Goal: Task Accomplishment & Management: Manage account settings

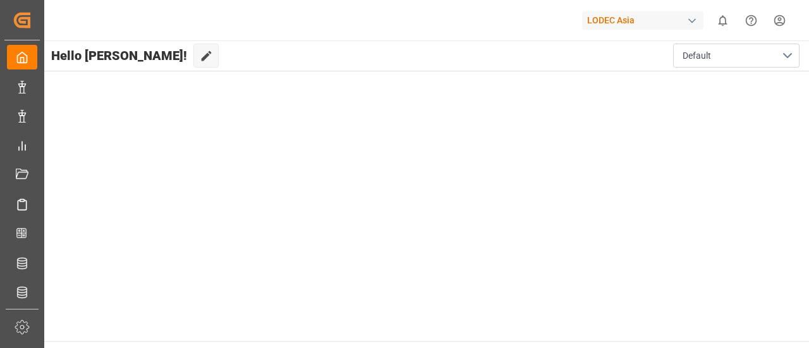
click at [674, 22] on div "LODEC Asia" at bounding box center [642, 20] width 121 height 18
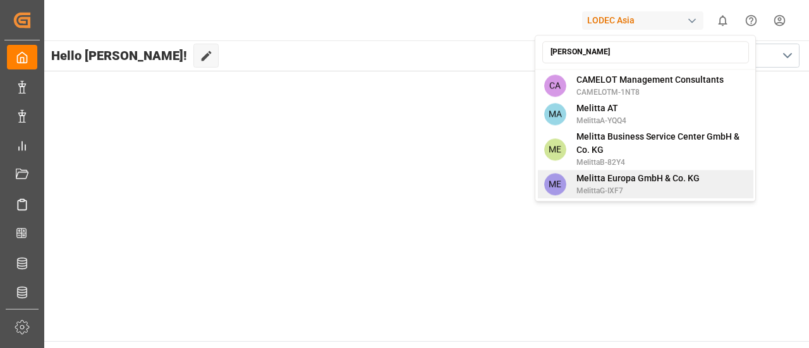
type input "[PERSON_NAME]"
click at [626, 176] on span "Melitta Europa GmbH & Co. KG" at bounding box center [637, 178] width 123 height 13
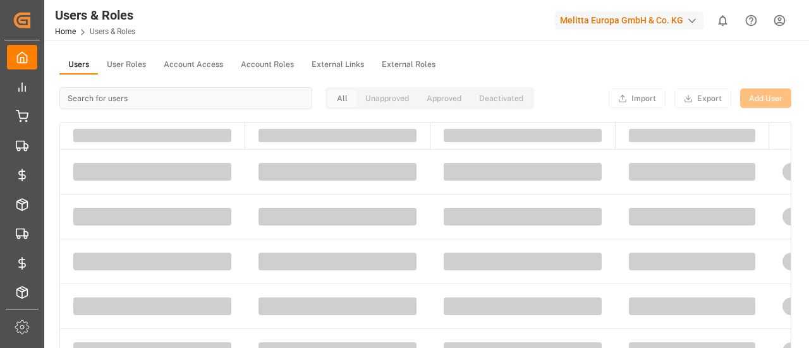
click at [88, 61] on button "Users" at bounding box center [78, 65] width 39 height 19
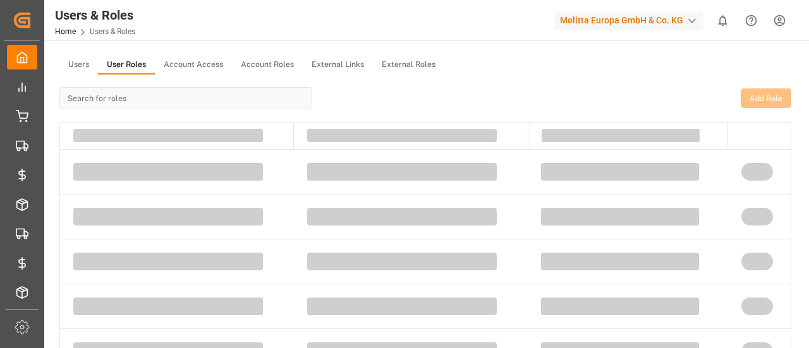
click at [146, 65] on button "User Roles" at bounding box center [126, 65] width 57 height 19
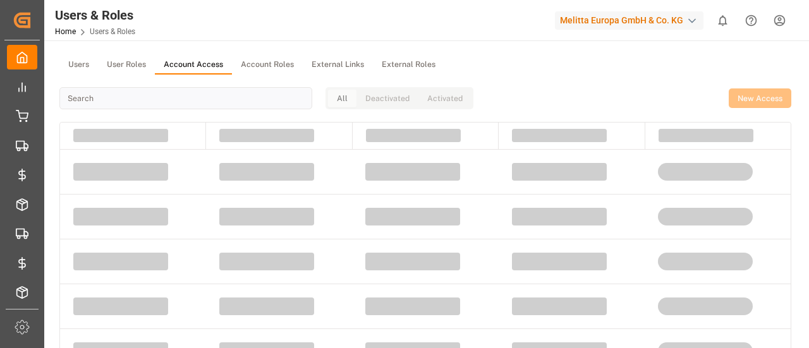
click at [192, 67] on button "Account Access" at bounding box center [193, 65] width 77 height 19
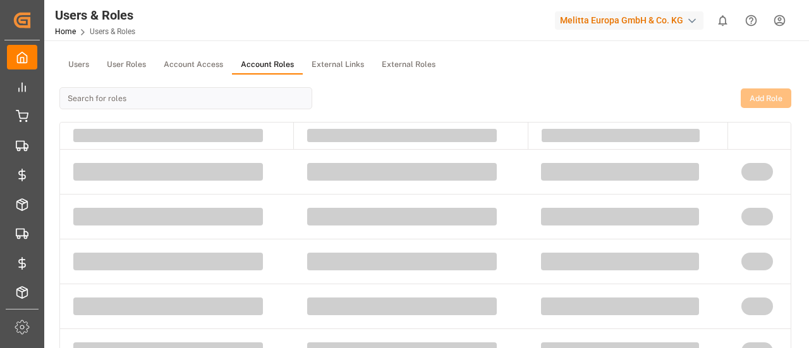
click at [249, 71] on button "Account Roles" at bounding box center [267, 65] width 71 height 19
click at [125, 65] on button "User Roles" at bounding box center [126, 65] width 57 height 19
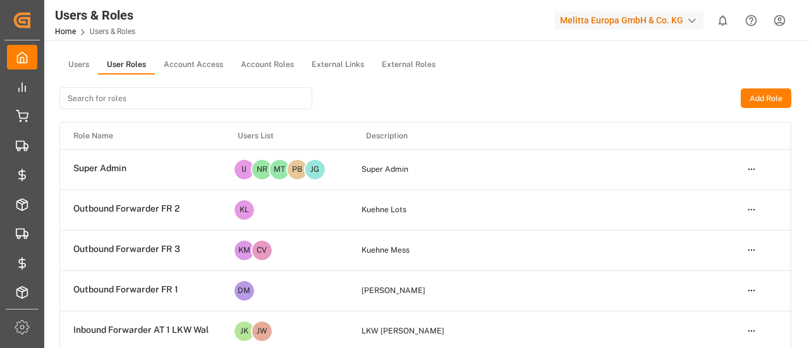
click at [189, 102] on input at bounding box center [185, 98] width 253 height 22
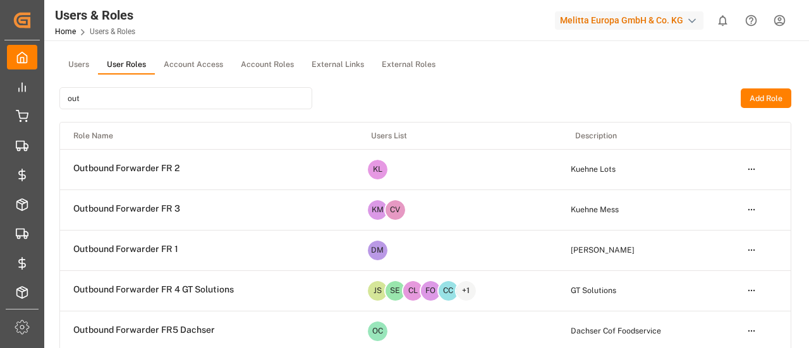
type input "out"
click at [752, 168] on html "Created by potrace 1.15, written by Peter Selinger 2001-2017 Created by potrace…" at bounding box center [404, 174] width 809 height 348
click at [728, 191] on div "Edit" at bounding box center [724, 192] width 65 height 18
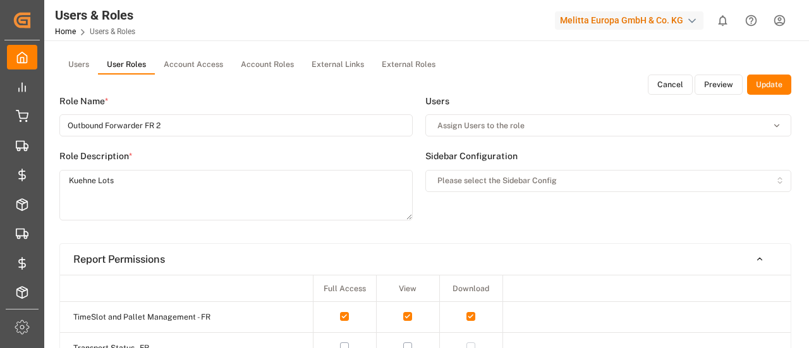
type input "Outbound Forwarder FR 2"
type textarea "Kuehne Lots"
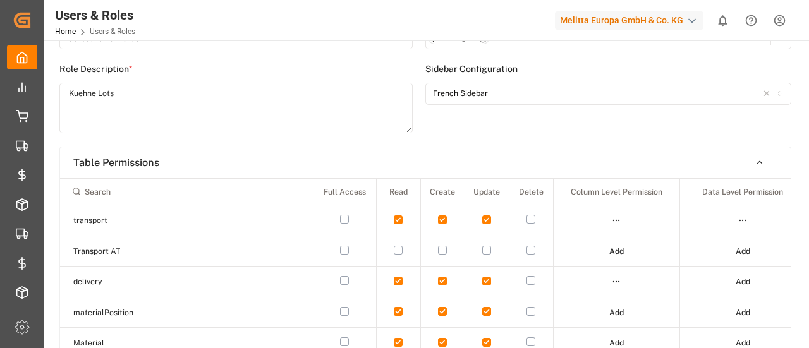
scroll to position [88, 0]
click at [613, 221] on html "Created by potrace 1.15, written by Peter Selinger 2001-2017 Created by potrace…" at bounding box center [404, 174] width 809 height 348
click at [603, 239] on div "Edit" at bounding box center [589, 242] width 65 height 18
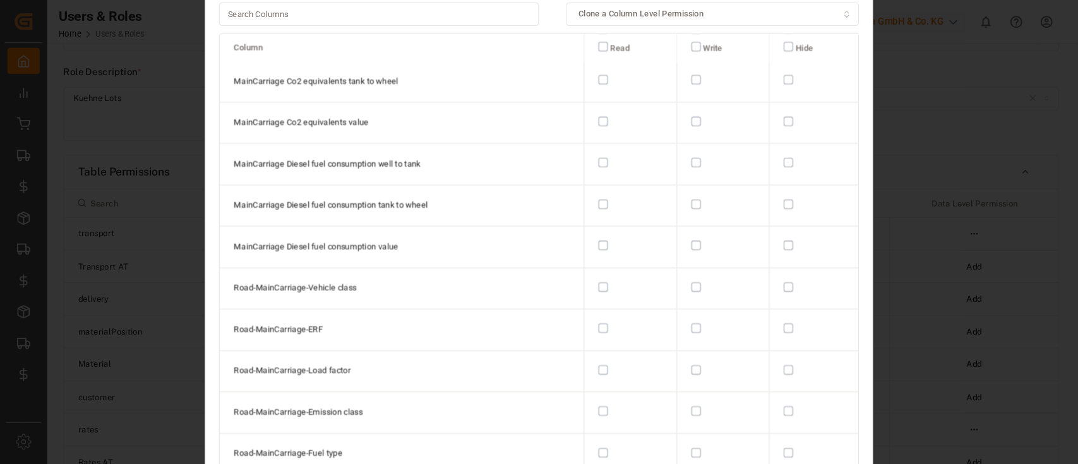
scroll to position [3469, 0]
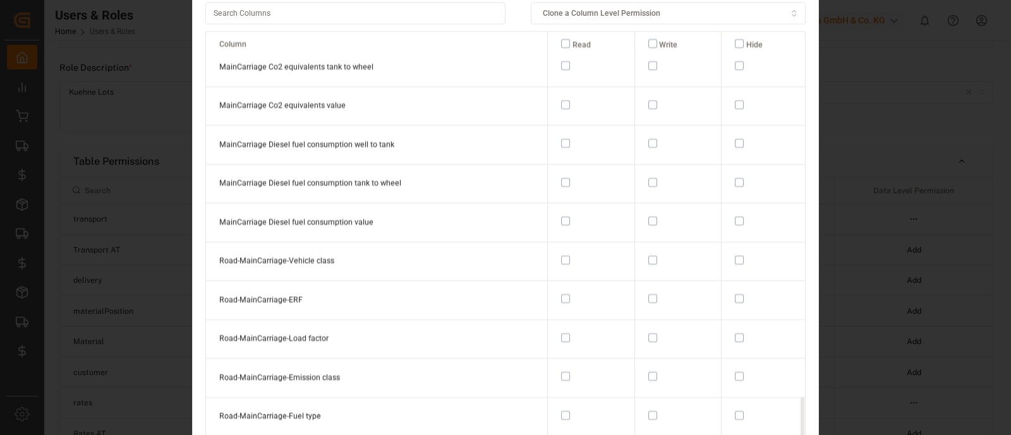
drag, startPoint x: 787, startPoint y: 22, endPoint x: 651, endPoint y: 324, distance: 331.4
click at [651, 324] on td at bounding box center [677, 339] width 87 height 39
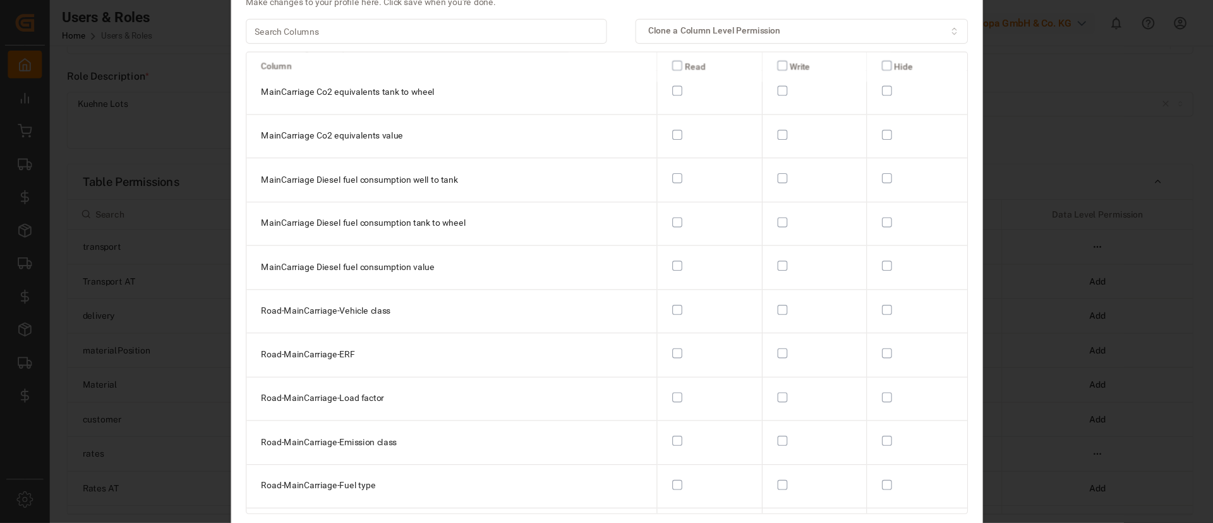
scroll to position [3440, 0]
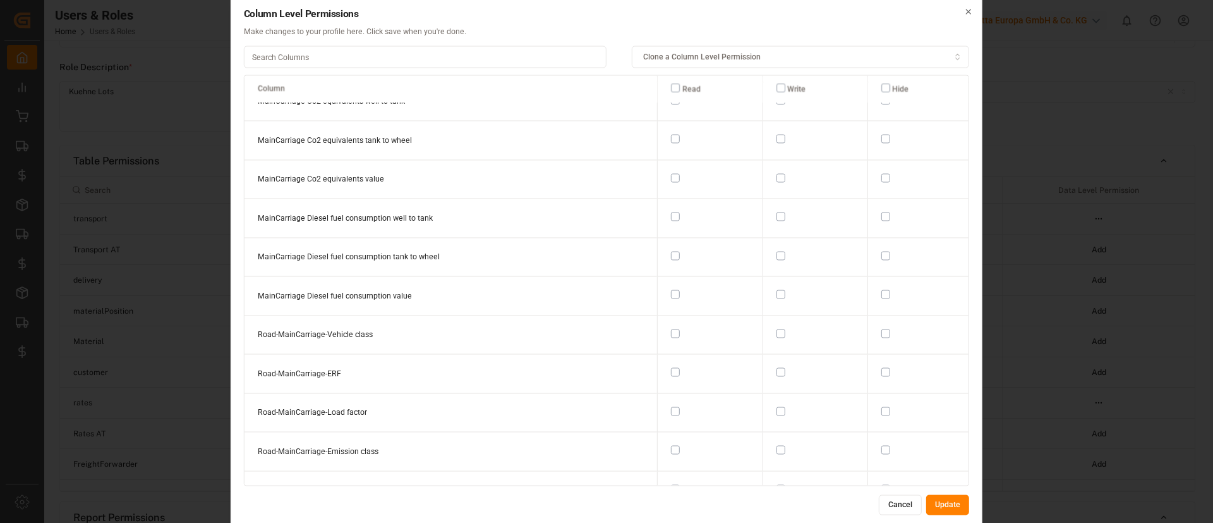
drag, startPoint x: 975, startPoint y: 4, endPoint x: 885, endPoint y: 506, distance: 509.7
click at [808, 347] on button "Cancel" at bounding box center [900, 505] width 43 height 20
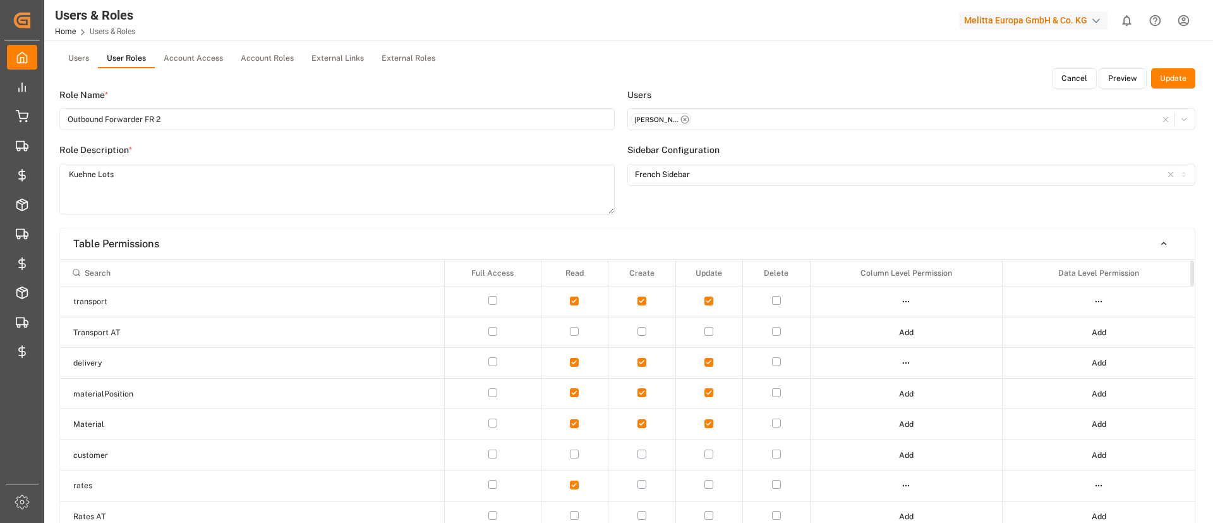
scroll to position [0, 0]
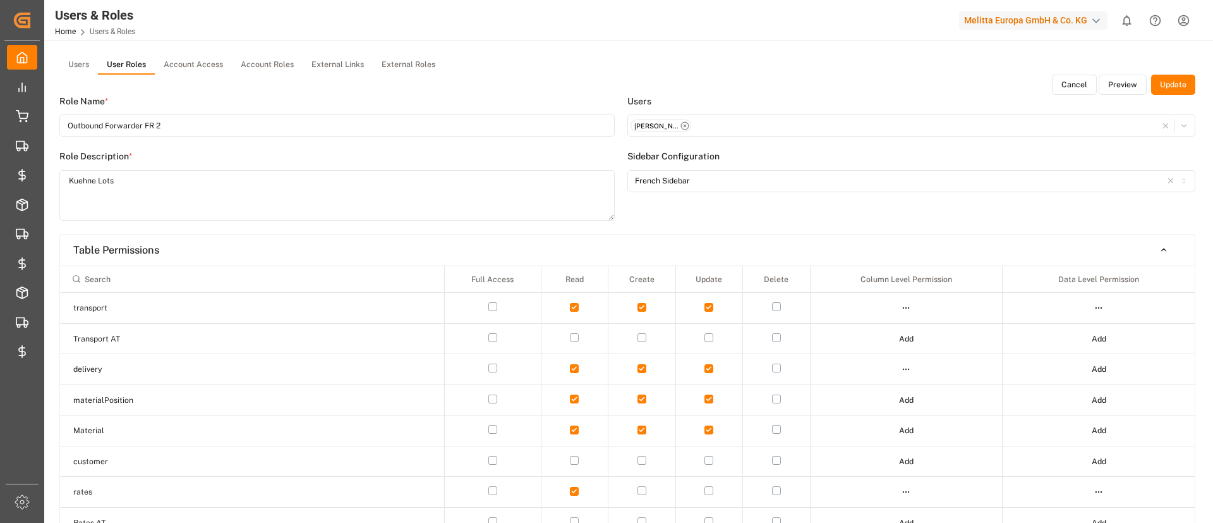
click at [293, 129] on input "Outbound Forwarder FR 2" at bounding box center [336, 125] width 555 height 22
drag, startPoint x: 181, startPoint y: 251, endPoint x: 333, endPoint y: 33, distance: 265.9
click at [333, 33] on div "Users & Roles Home Users & Roles Melitta Europa GmbH & Co. KG 0 Notifications O…" at bounding box center [627, 261] width 1166 height 523
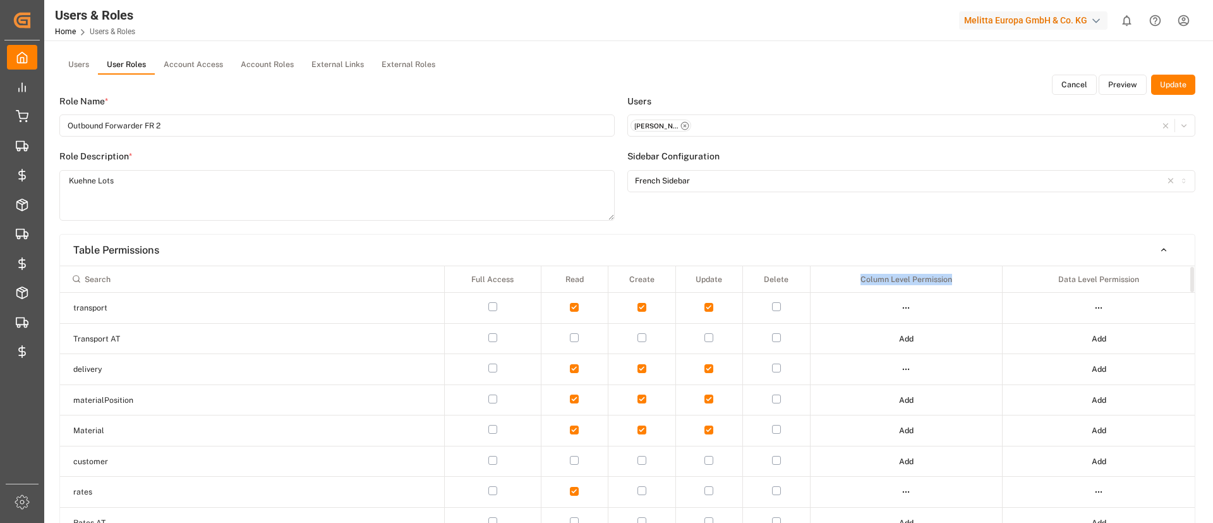
drag, startPoint x: 955, startPoint y: 280, endPoint x: 856, endPoint y: 281, distance: 99.2
click at [808, 281] on th "Column Level Permission" at bounding box center [906, 279] width 192 height 27
copy th "Column Level Permission"
